Goal: Information Seeking & Learning: Learn about a topic

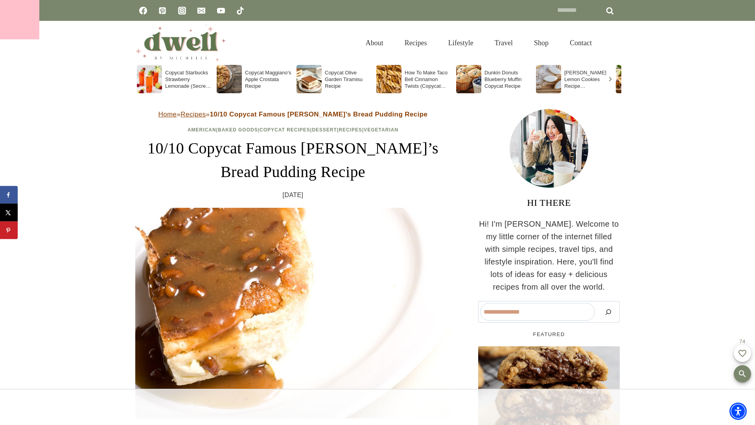
click at [20, 20] on div at bounding box center [19, 19] width 39 height 39
